Goal: Task Accomplishment & Management: Manage account settings

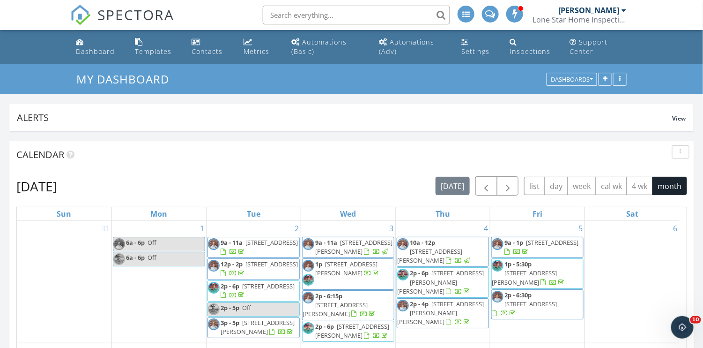
click at [98, 43] on link "Dashboard" at bounding box center [98, 47] width 52 height 27
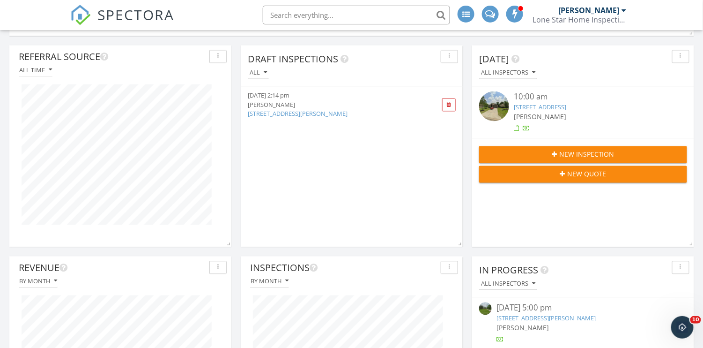
scroll to position [571, 0]
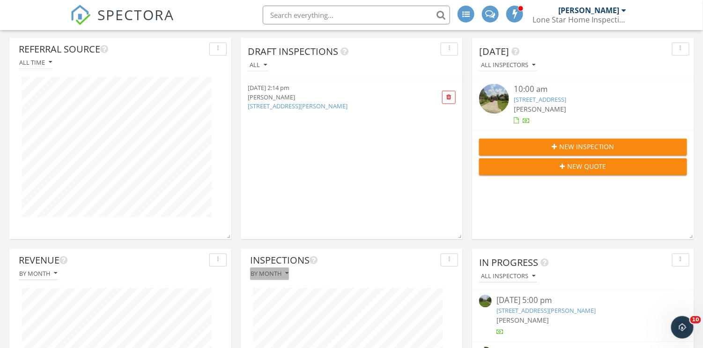
click at [283, 277] on button "By month" at bounding box center [269, 273] width 39 height 13
click at [338, 223] on div "Draft Inspections All [DATE] 2:14 pm [PERSON_NAME] [STREET_ADDRESS][PERSON_NAME]" at bounding box center [352, 138] width 222 height 201
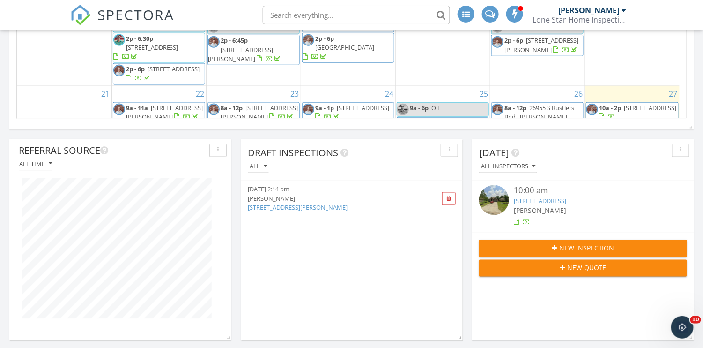
scroll to position [443, 0]
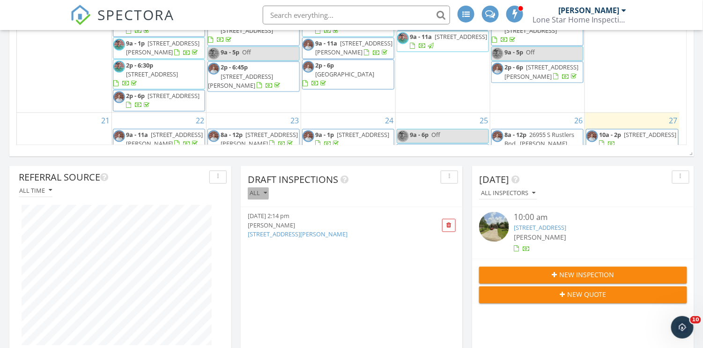
click at [259, 194] on div "All" at bounding box center [258, 193] width 17 height 7
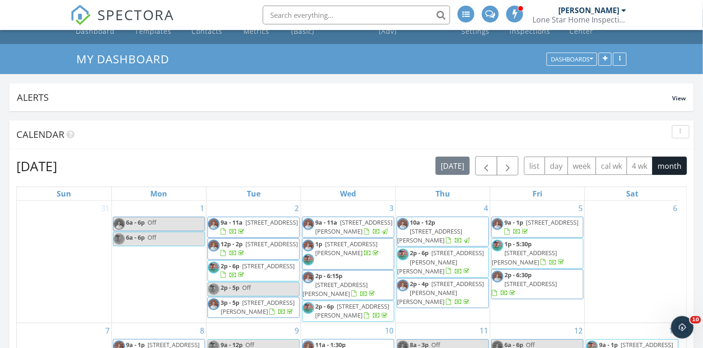
scroll to position [0, 0]
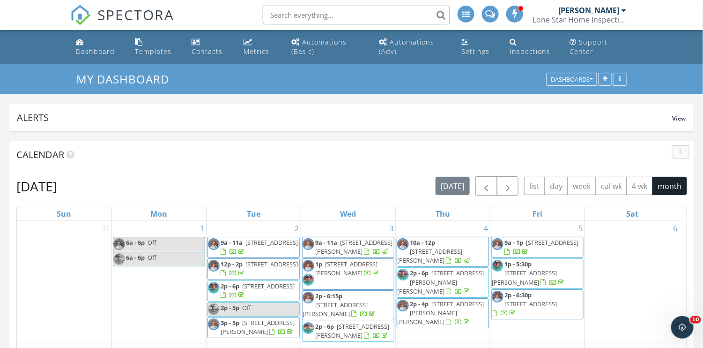
click at [683, 152] on div "button" at bounding box center [680, 151] width 9 height 7
drag, startPoint x: 557, startPoint y: 153, endPoint x: 422, endPoint y: 152, distance: 134.9
click at [556, 153] on div "Calendar" at bounding box center [344, 155] width 657 height 14
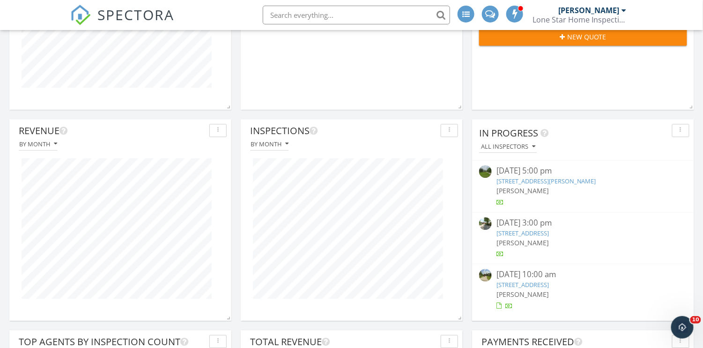
scroll to position [703, 0]
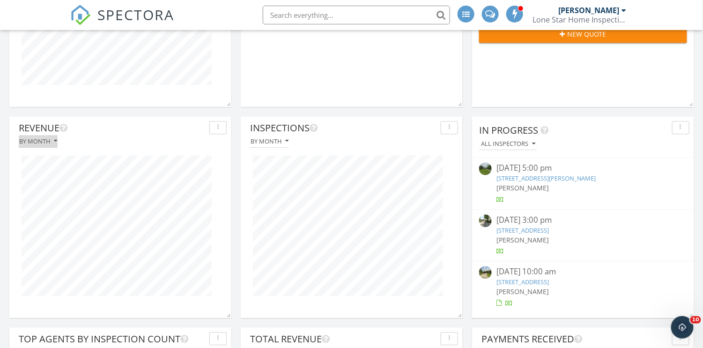
click at [31, 140] on div "By month" at bounding box center [38, 141] width 38 height 7
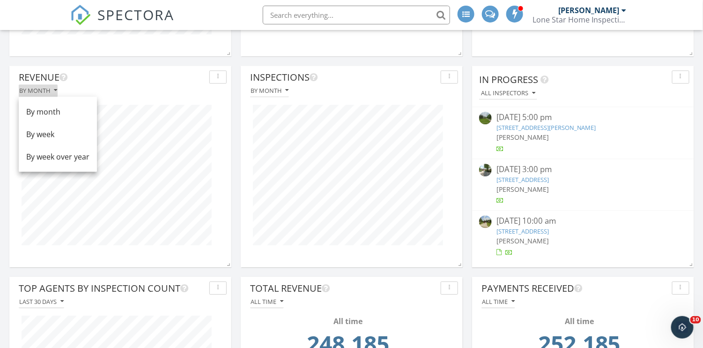
scroll to position [762, 0]
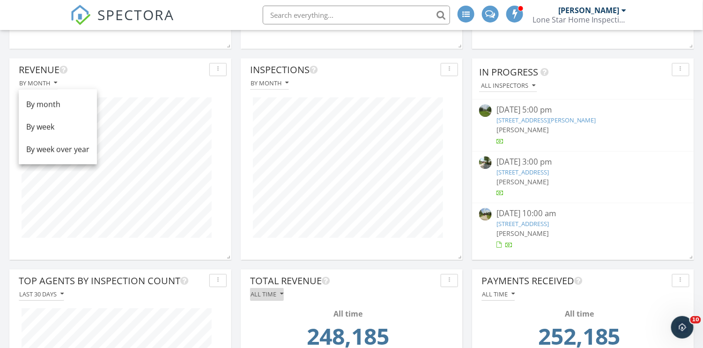
click at [272, 296] on div "All time" at bounding box center [267, 293] width 33 height 7
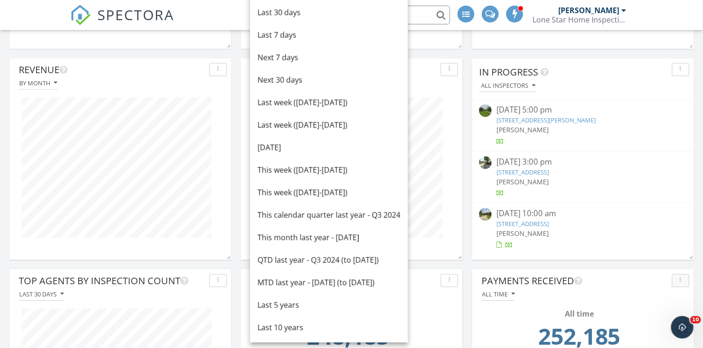
click at [684, 279] on div "button" at bounding box center [680, 280] width 9 height 7
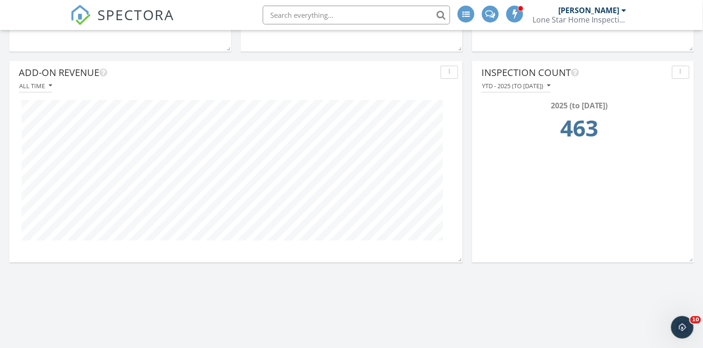
scroll to position [1195, 0]
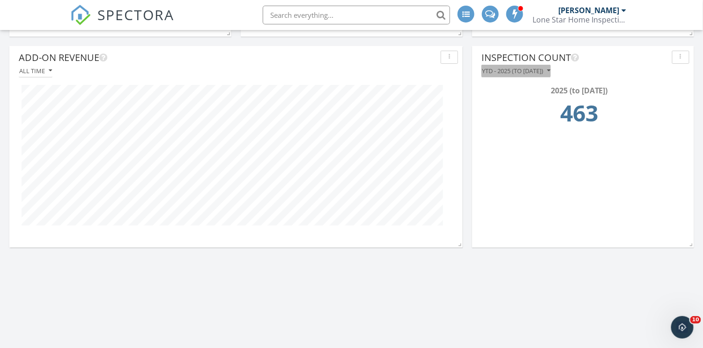
click at [525, 73] on div "YTD - 2025 (to [DATE])" at bounding box center [516, 70] width 68 height 7
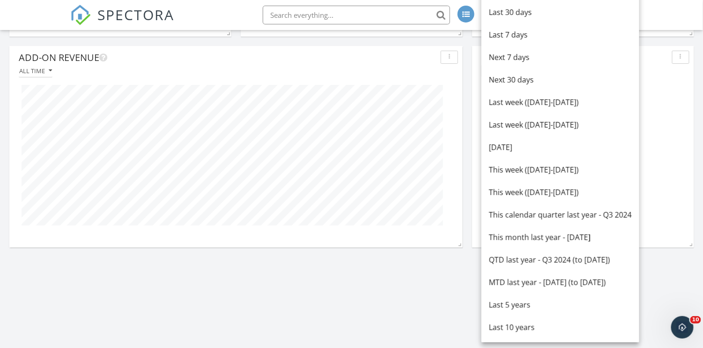
scroll to position [1193, 0]
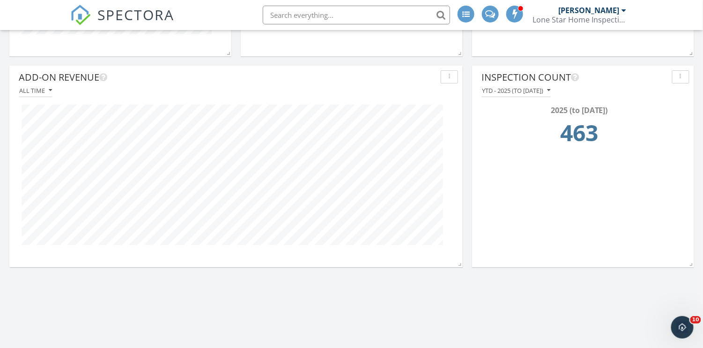
scroll to position [1050, 0]
